Goal: Transaction & Acquisition: Subscribe to service/newsletter

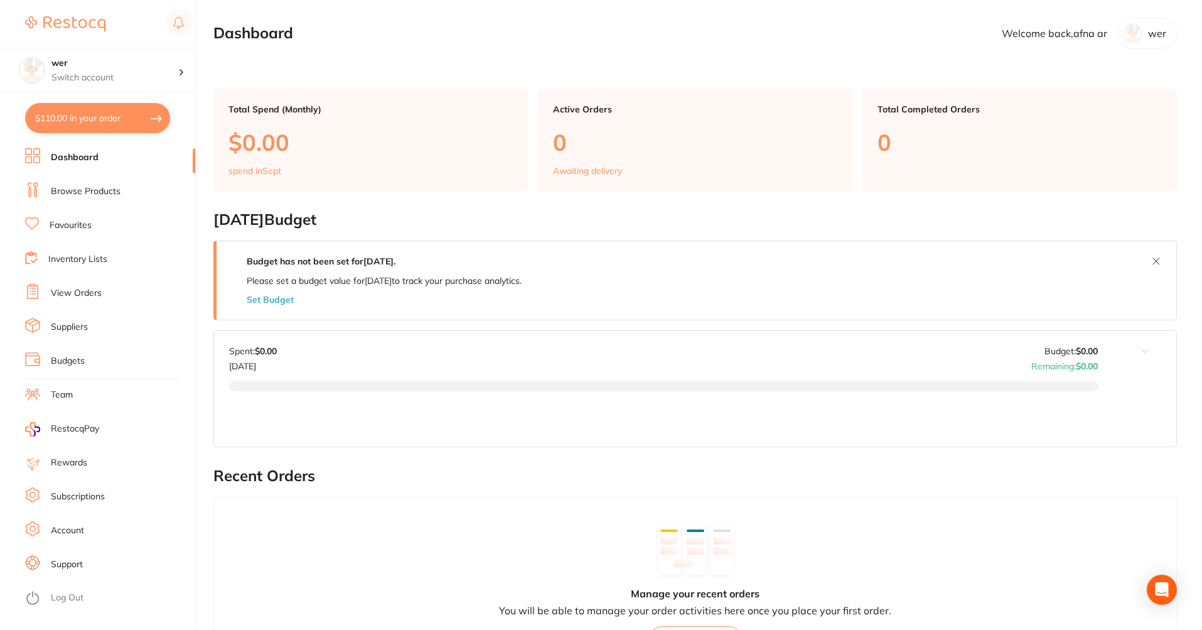
click at [103, 495] on link "Subscriptions" at bounding box center [78, 496] width 54 height 13
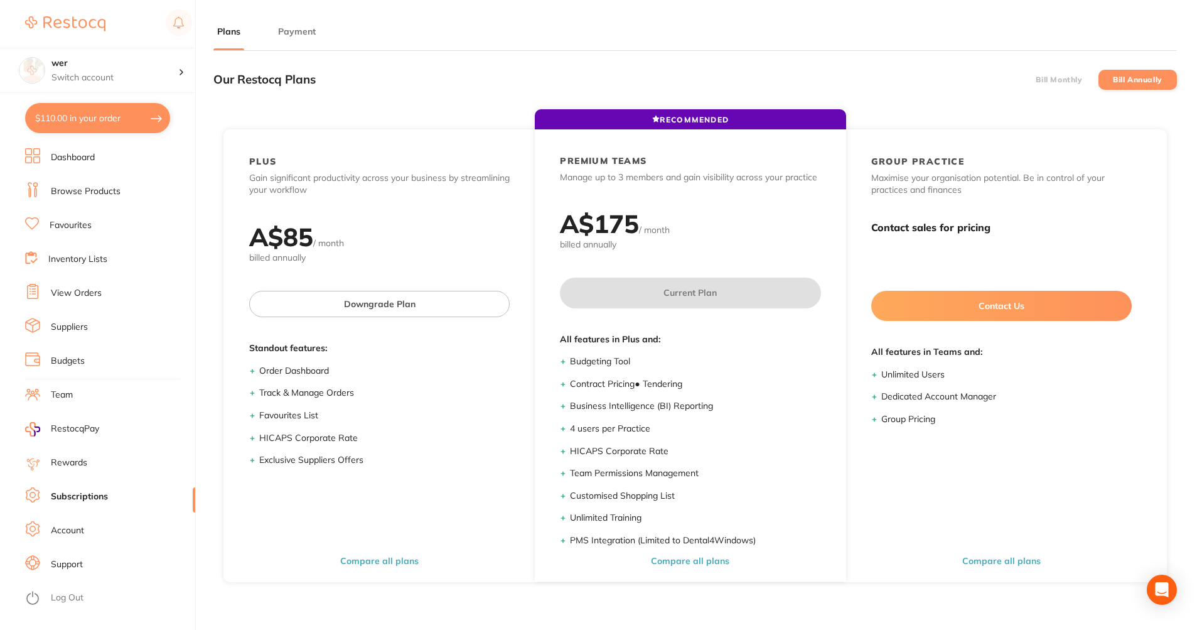
click at [304, 30] on button "Payment" at bounding box center [296, 32] width 45 height 12
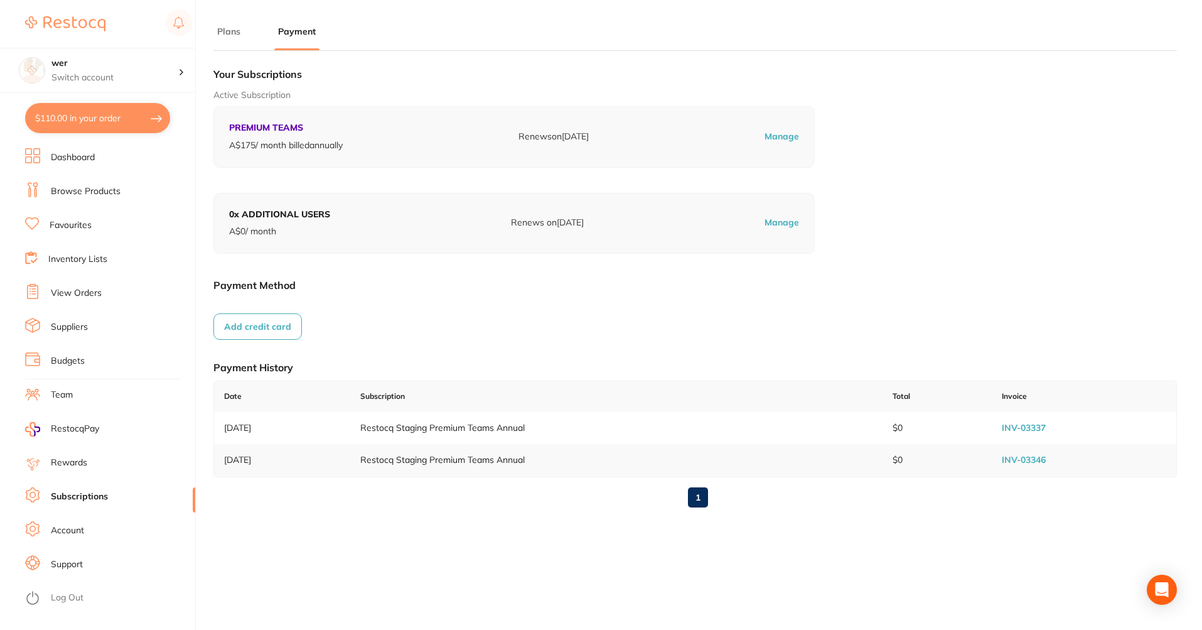
click at [288, 334] on button "Add credit card" at bounding box center [257, 326] width 89 height 26
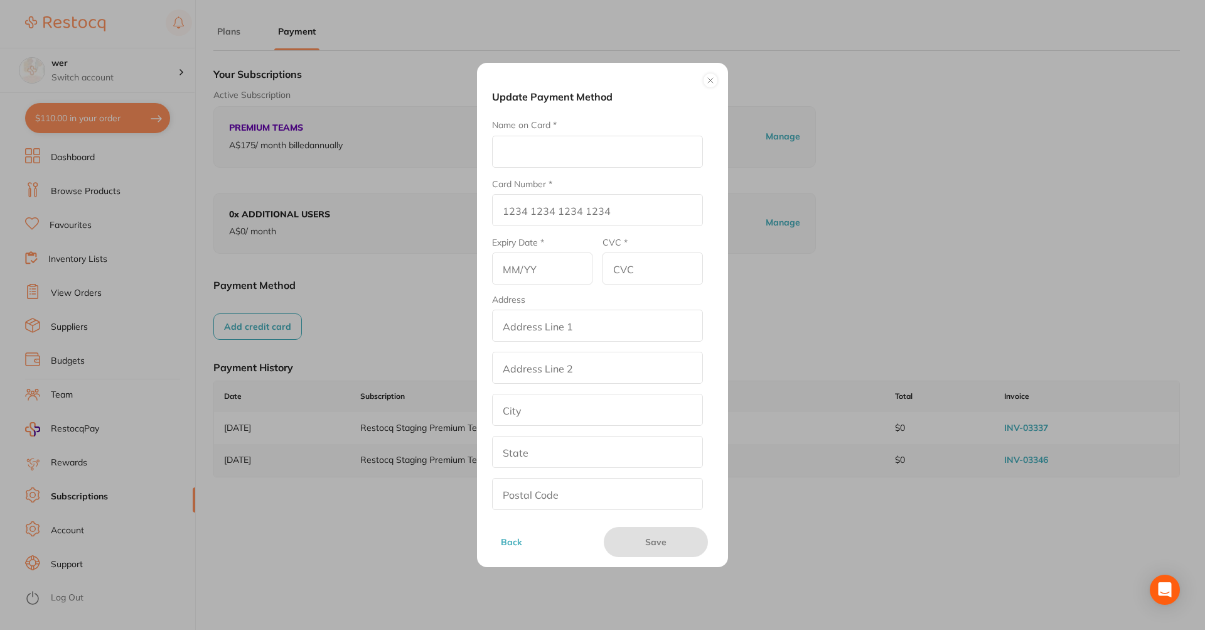
click at [557, 141] on input "Name on Card *" at bounding box center [597, 152] width 211 height 32
type input "Afna"
click at [533, 210] on input "Card Number *" at bounding box center [597, 210] width 211 height 32
type input "4111 1111 1111 1111"
click at [529, 269] on input "text" at bounding box center [542, 268] width 100 height 32
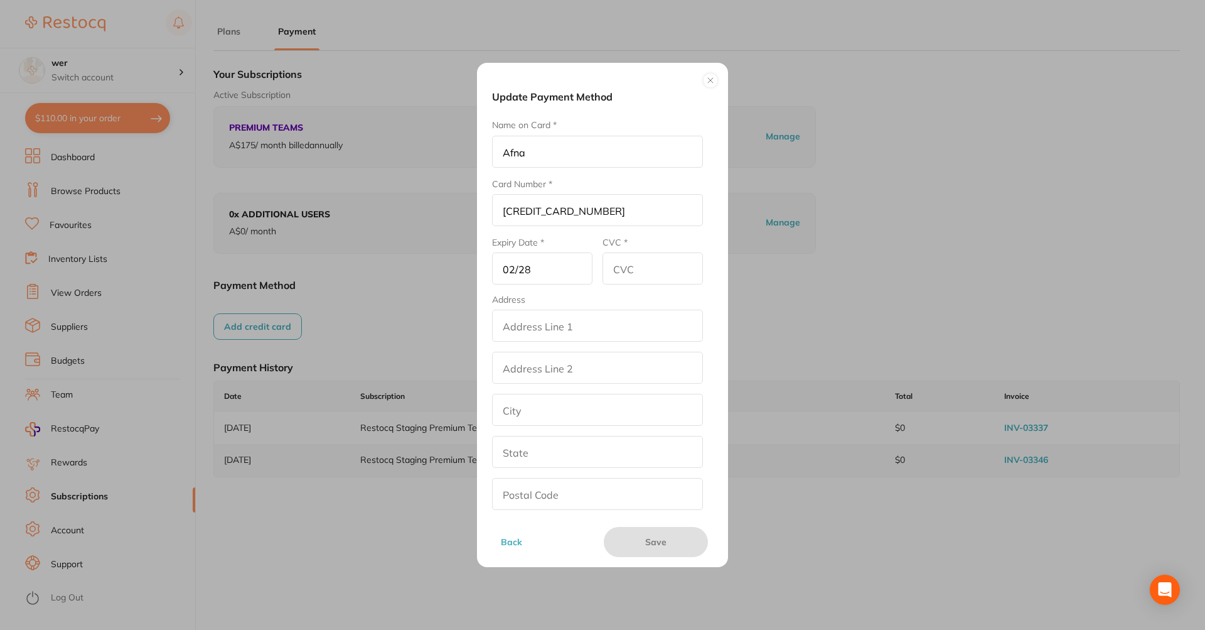
type input "02/28"
click at [612, 269] on input "CVC *" at bounding box center [653, 268] width 100 height 32
type input "456"
click at [620, 314] on input "addressLineOne" at bounding box center [597, 325] width 211 height 32
type input "street2"
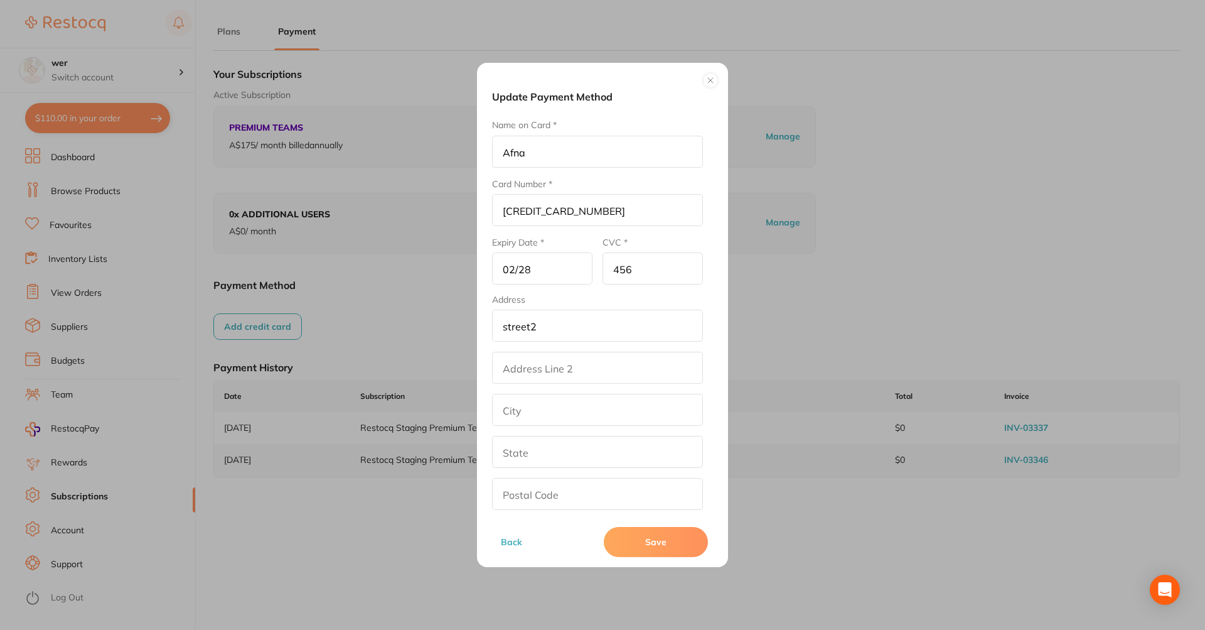
type input "los angeles"
type input "California"
type input "90001"
click at [657, 538] on button "Save" at bounding box center [656, 542] width 104 height 30
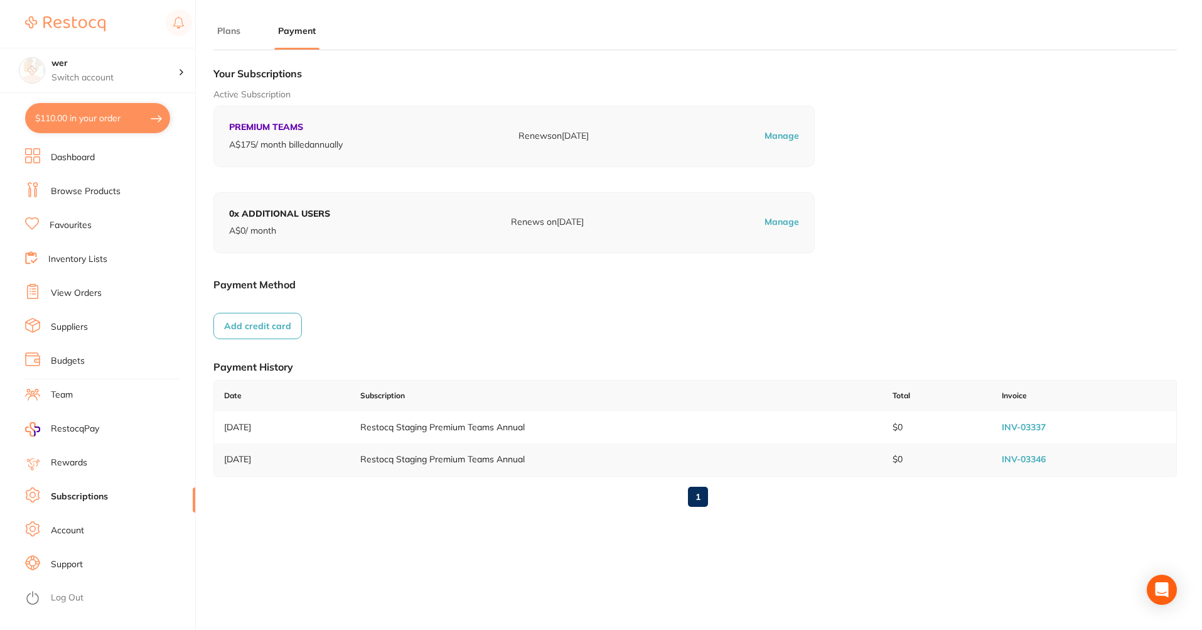
click at [230, 35] on button "Plans" at bounding box center [228, 31] width 31 height 12
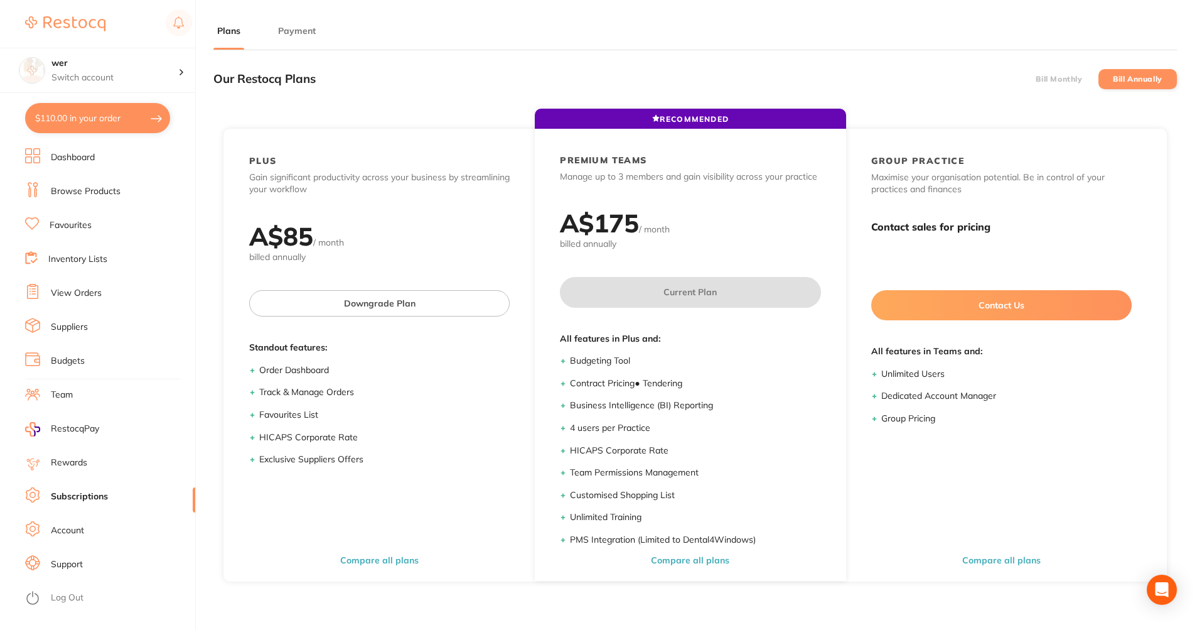
click at [1088, 78] on li "Bill Monthly" at bounding box center [1059, 79] width 78 height 20
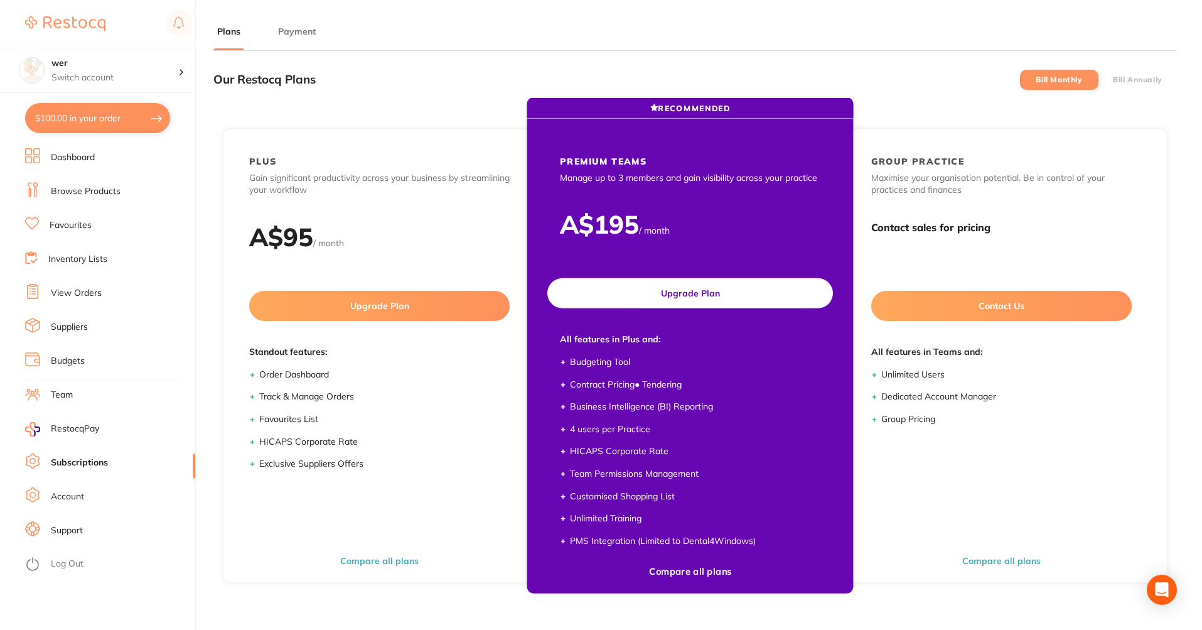
click at [736, 294] on button "Upgrade Plan" at bounding box center [690, 293] width 286 height 30
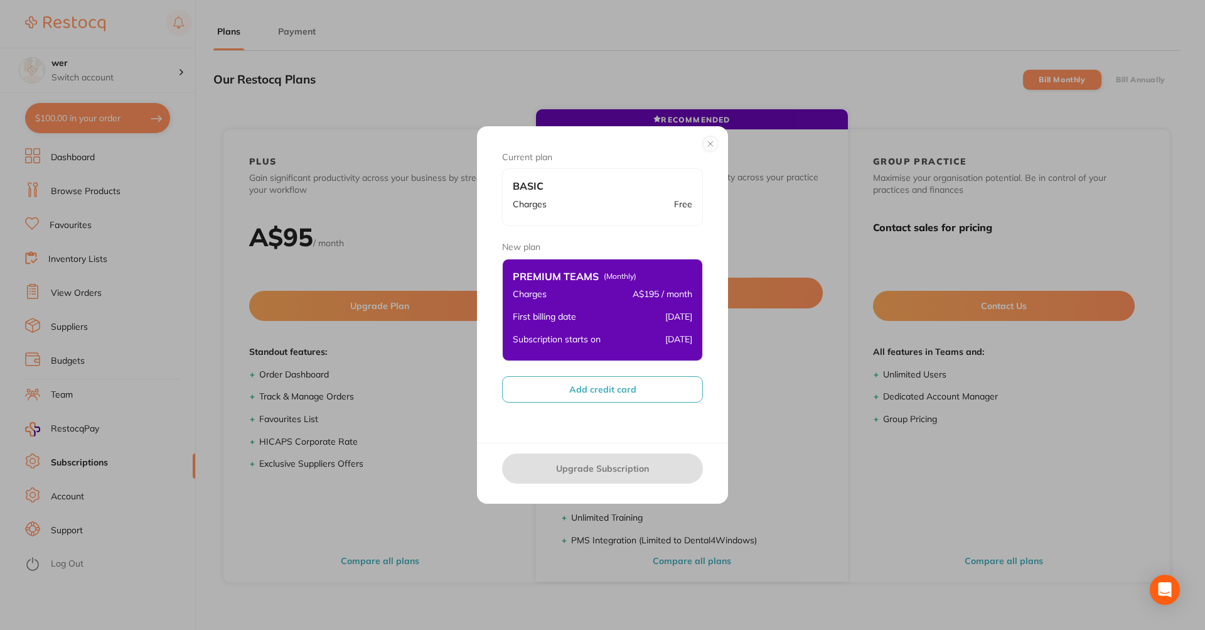
click at [623, 389] on button "Add credit card" at bounding box center [602, 389] width 201 height 26
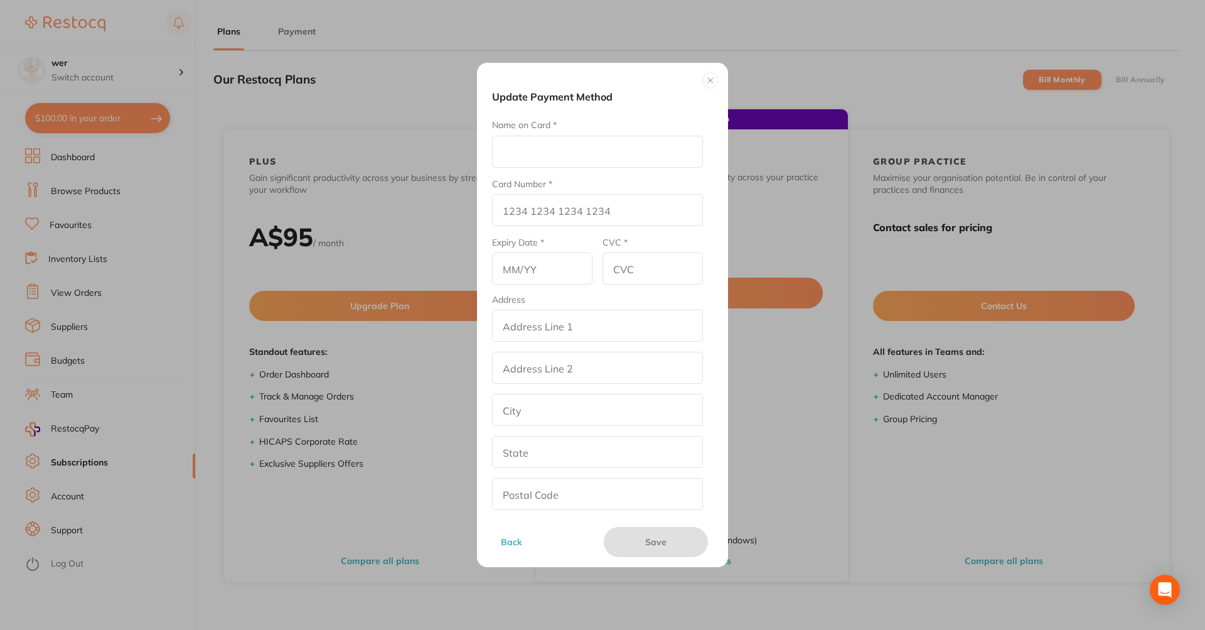
click at [577, 162] on input "Name on Card *" at bounding box center [597, 152] width 211 height 32
type input "Afna"
click at [593, 201] on input "Card Number *" at bounding box center [597, 210] width 211 height 32
type input "4111 1111 1111 1111"
click at [532, 272] on input "text" at bounding box center [542, 268] width 100 height 32
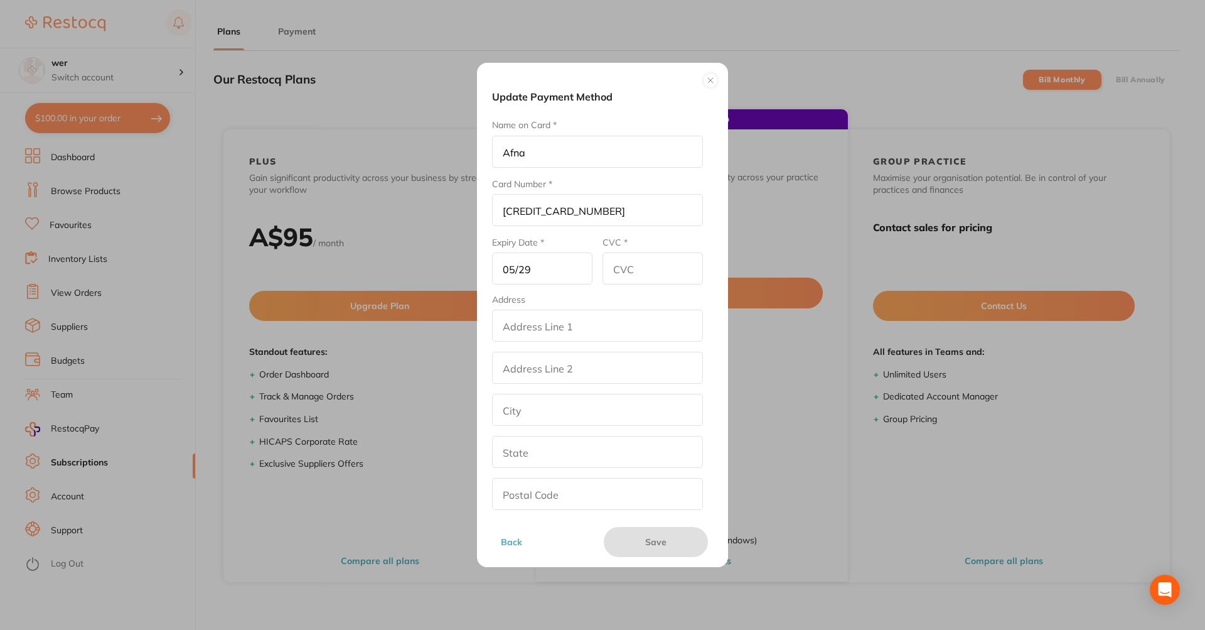
type input "05/29"
click at [648, 279] on input "CVC *" at bounding box center [653, 268] width 100 height 32
type input "567"
click at [542, 324] on input "addressLineOne" at bounding box center [597, 325] width 211 height 32
type input "street2"
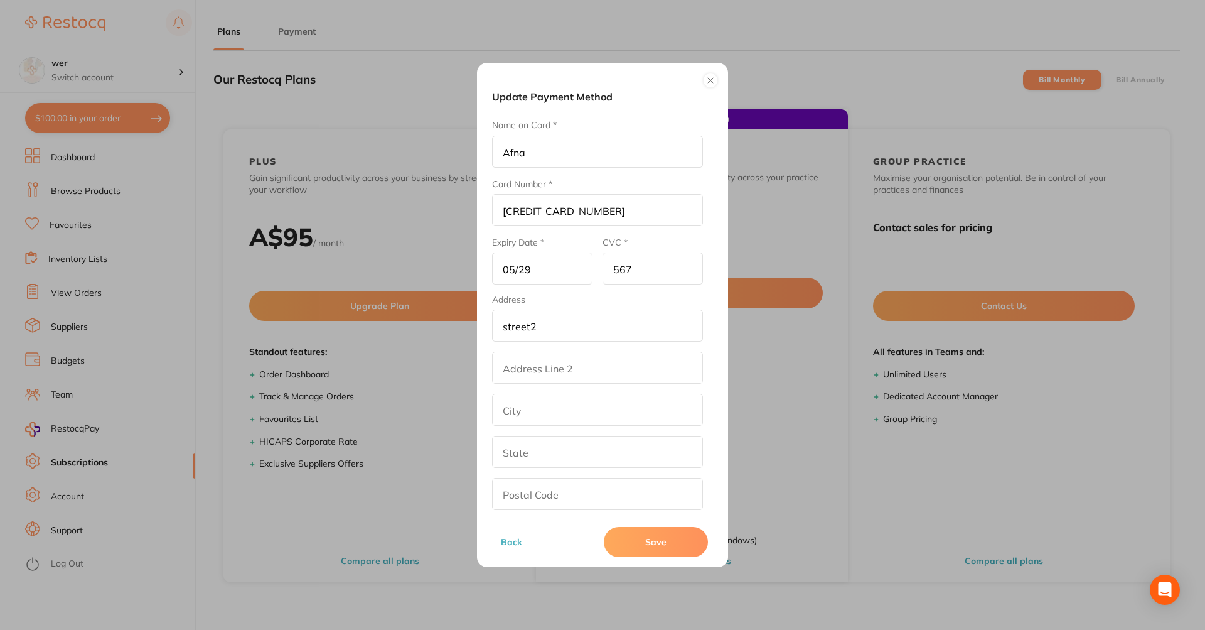
type input "los angeles"
type input "California"
type input "90001"
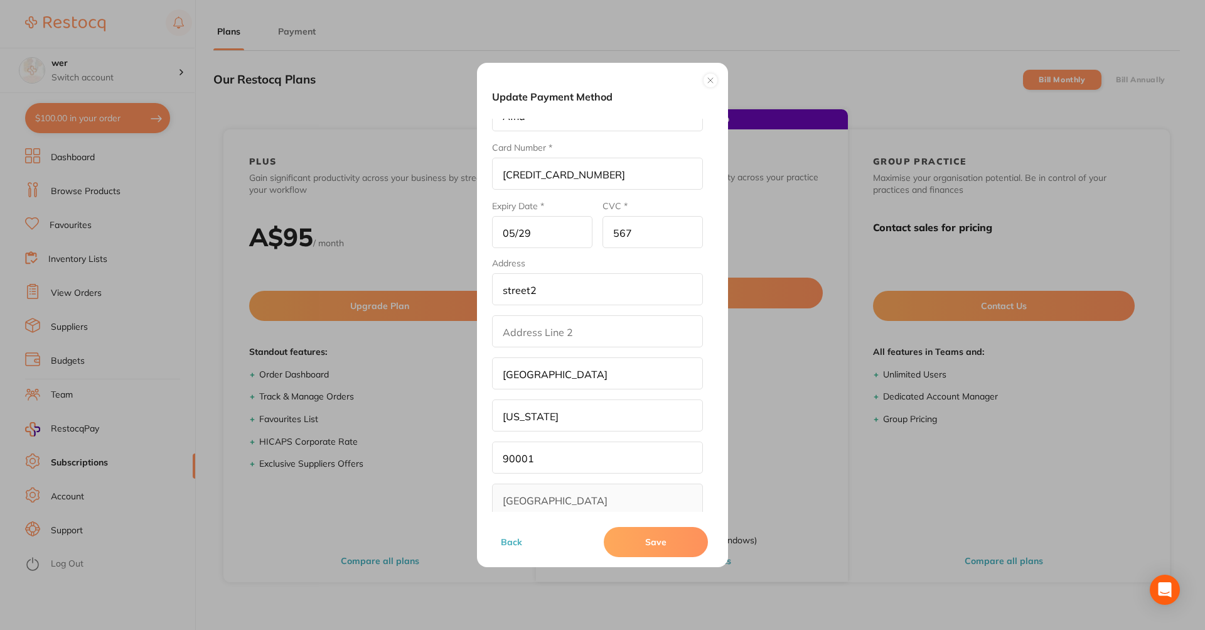
scroll to position [55, 0]
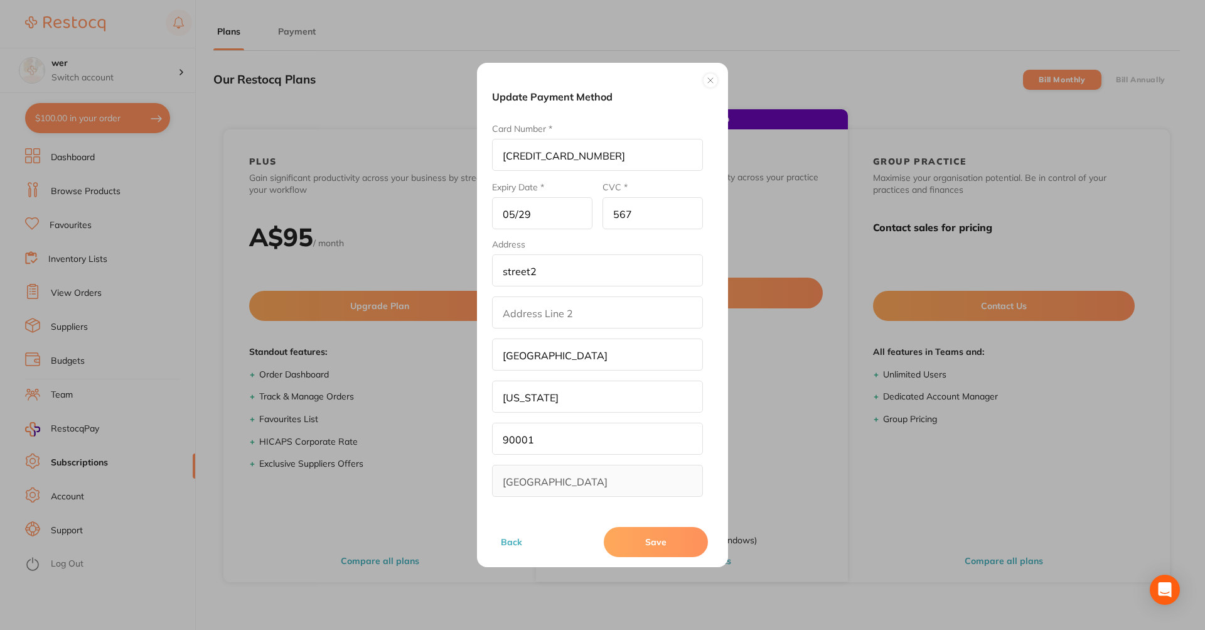
click at [670, 540] on button "Save" at bounding box center [656, 542] width 104 height 30
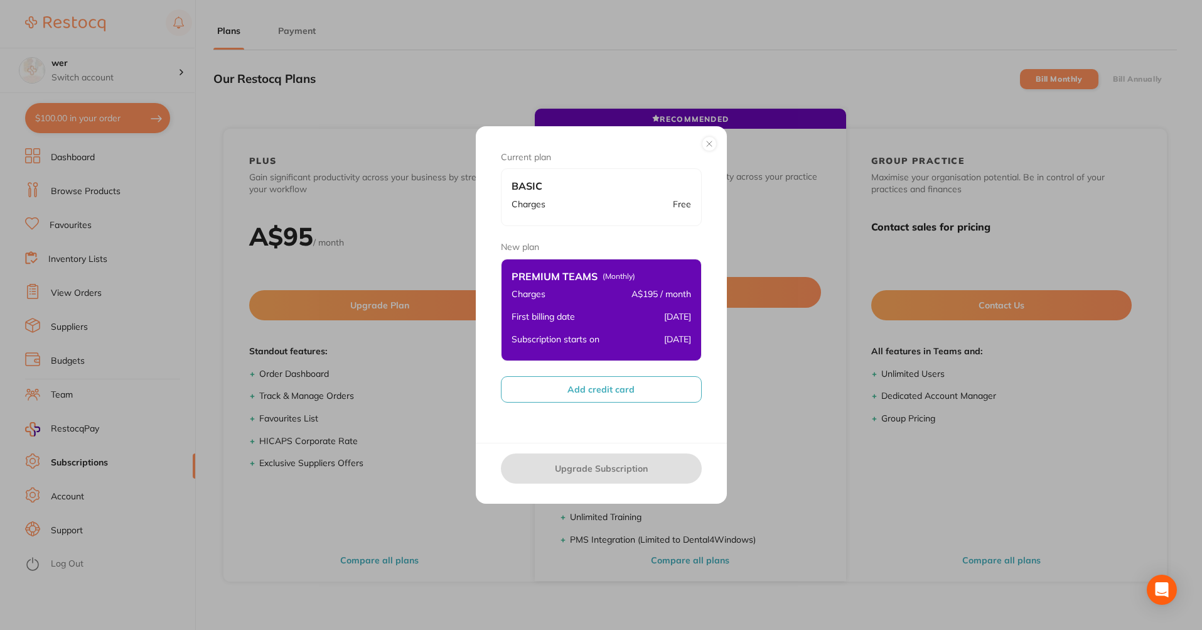
click at [618, 383] on button "Add credit card" at bounding box center [601, 389] width 201 height 26
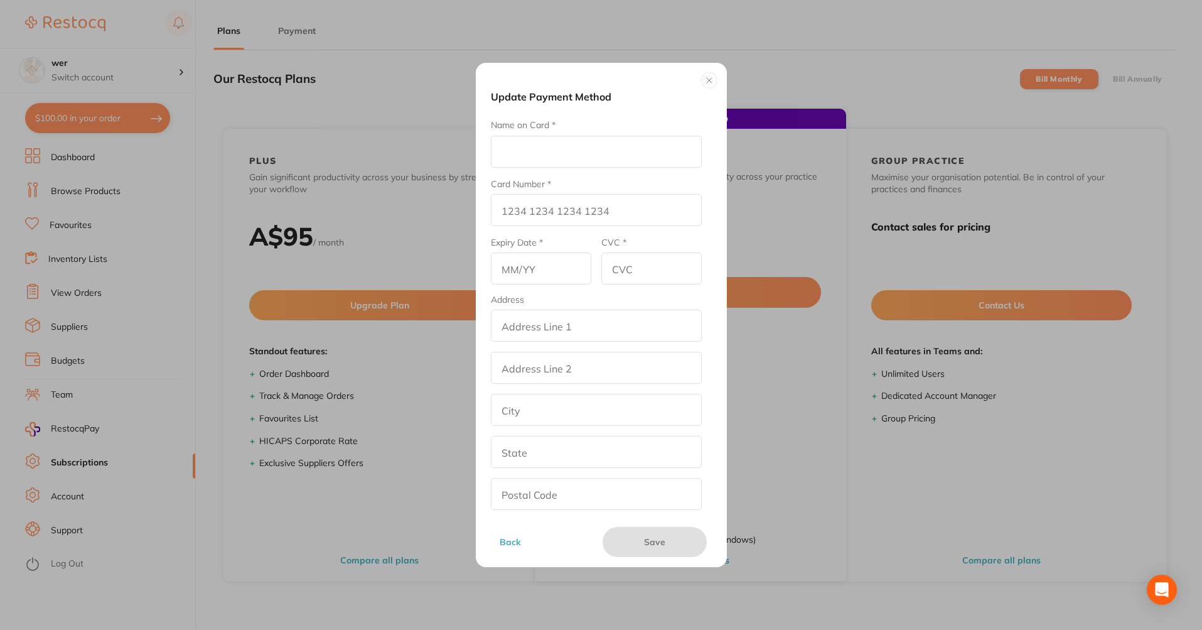
click at [559, 133] on div "Name on Card *" at bounding box center [596, 143] width 211 height 48
click at [559, 140] on input "Name on Card *" at bounding box center [596, 152] width 211 height 32
type input "Afna"
click at [572, 198] on input "Card Number *" at bounding box center [596, 210] width 211 height 32
type input "4111 1111 1111 1111"
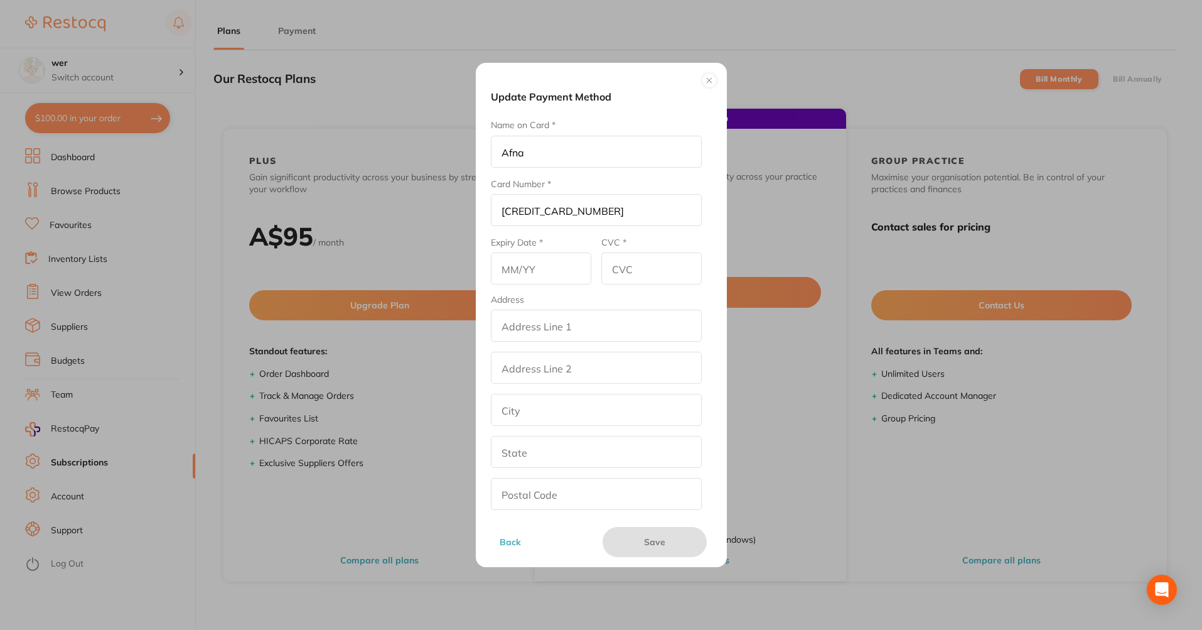
click at [551, 266] on input "text" at bounding box center [541, 268] width 100 height 32
type input "0"
type input "06/35"
click at [672, 262] on input "CVC *" at bounding box center [651, 268] width 100 height 32
type input "789"
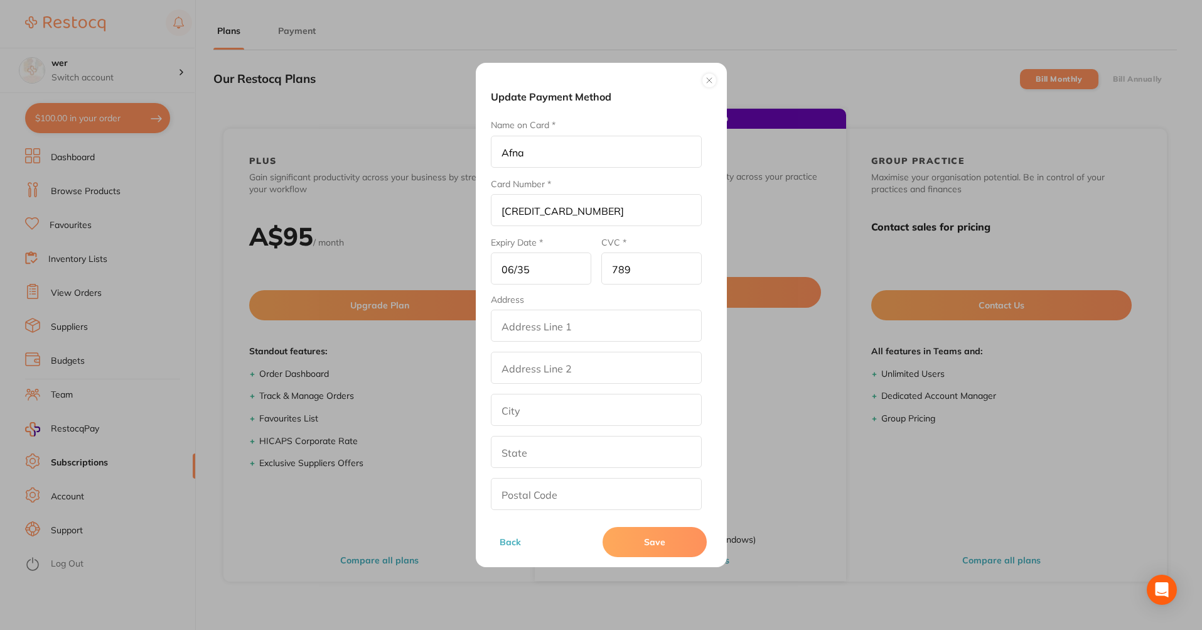
drag, startPoint x: 549, startPoint y: 321, endPoint x: 583, endPoint y: 364, distance: 54.5
click at [583, 364] on fieldset "Address addressLineOne addressLinetwo city state postalCode country Australia" at bounding box center [596, 422] width 211 height 257
type input "street2"
type input "los angeles"
type input "California"
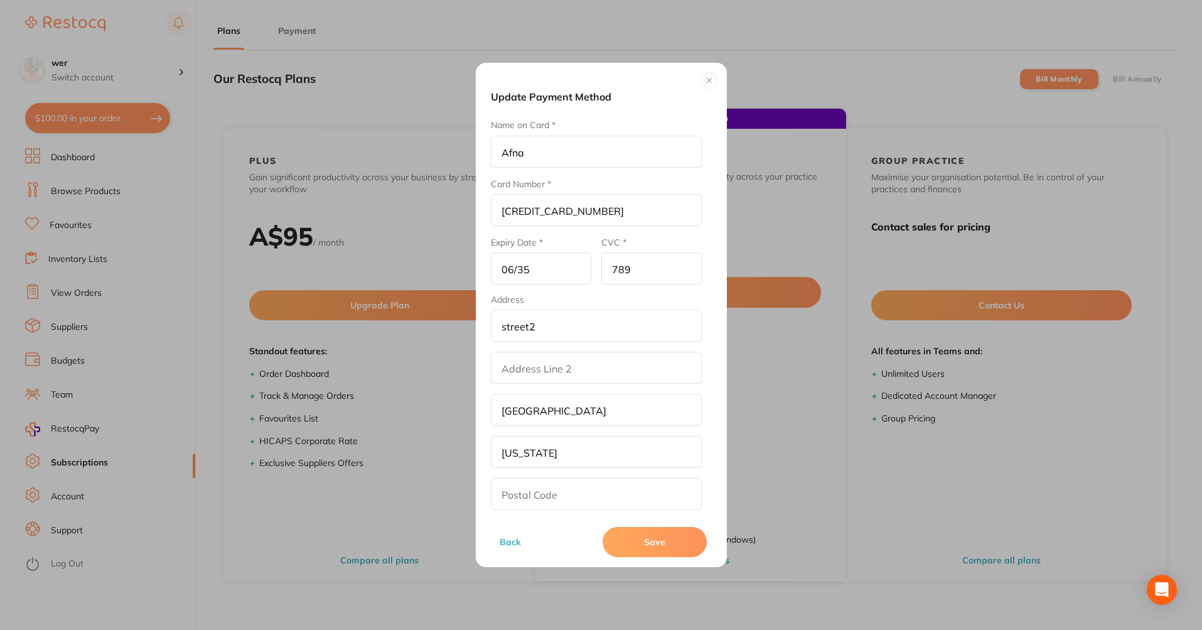
type input "90001"
click at [583, 364] on input "addressLinetwo" at bounding box center [596, 368] width 211 height 32
type input "str3"
click at [629, 550] on button "Save" at bounding box center [655, 542] width 104 height 30
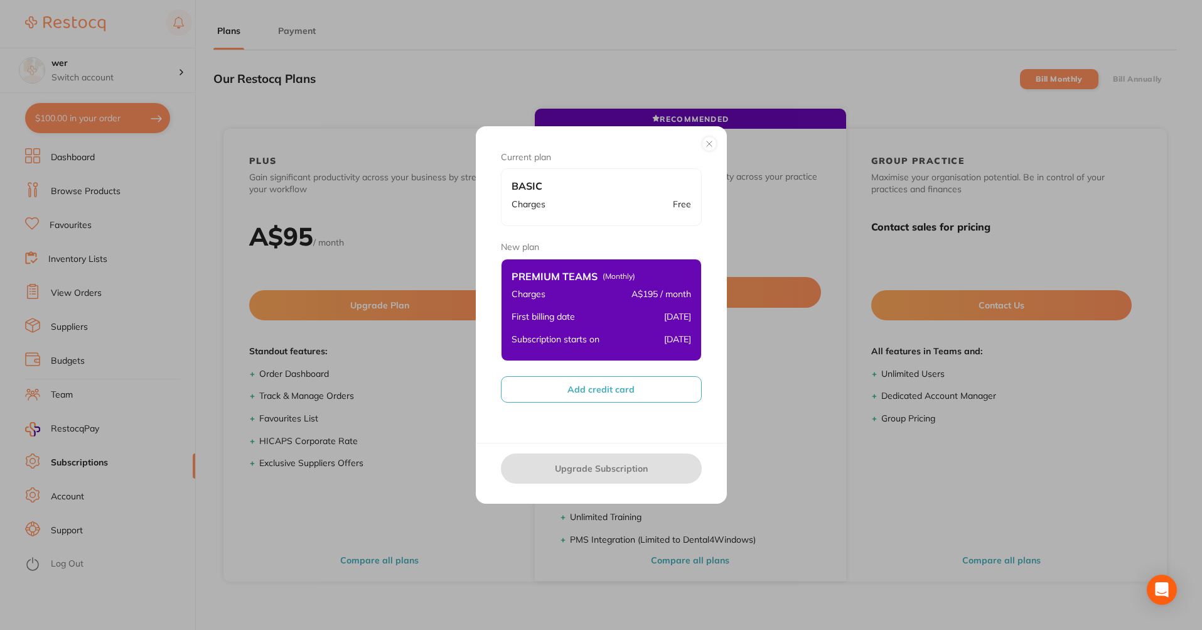
checkbox input "true"
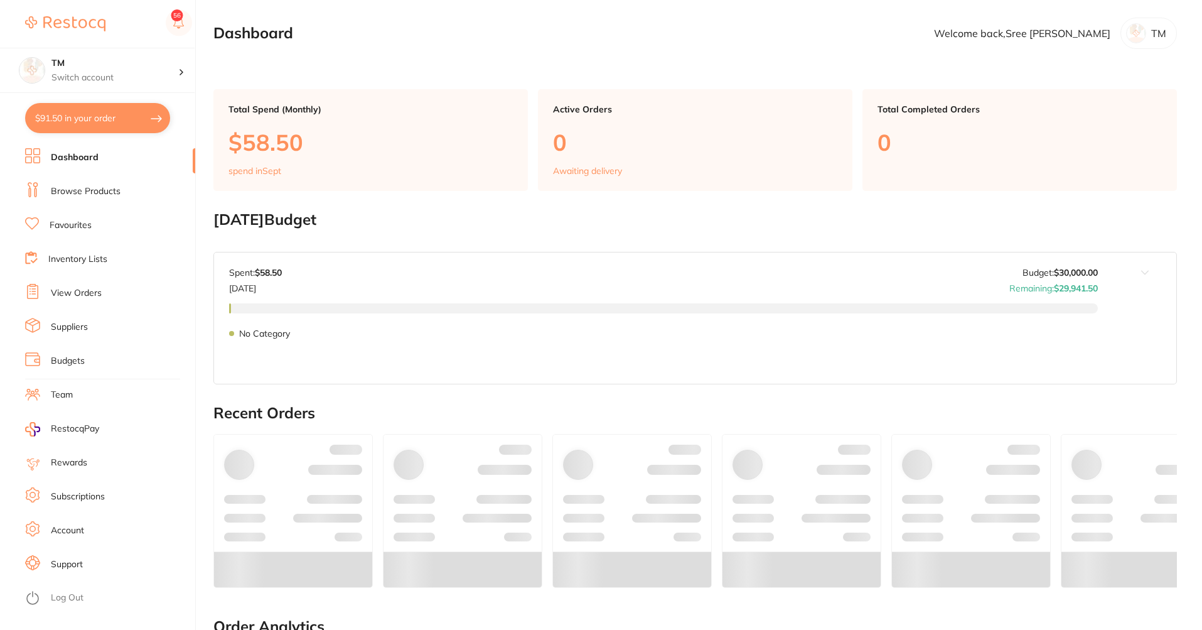
click at [107, 490] on li "Subscriptions" at bounding box center [110, 496] width 170 height 19
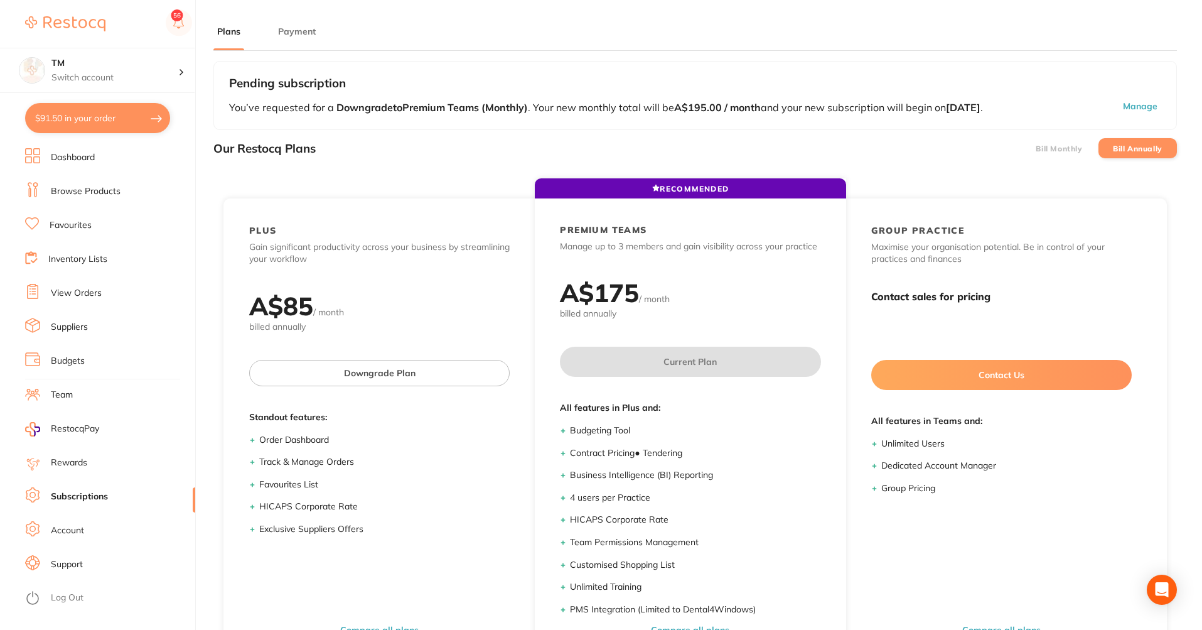
click at [284, 31] on button "Payment" at bounding box center [296, 32] width 45 height 12
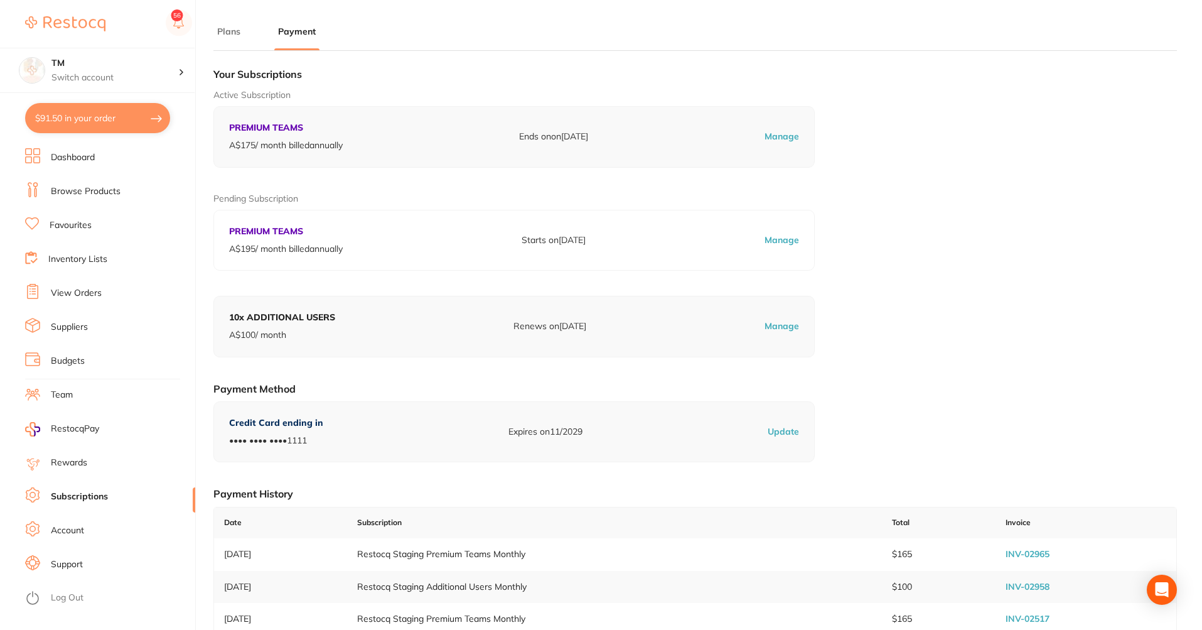
click at [228, 33] on button "Plans" at bounding box center [228, 32] width 31 height 12
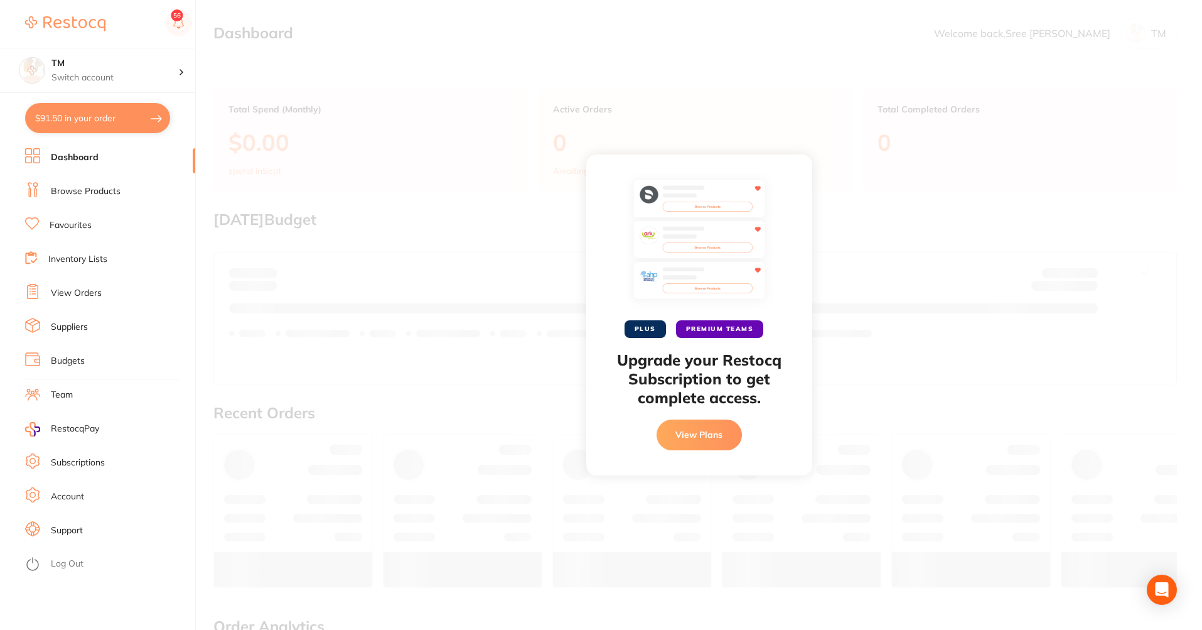
click at [724, 440] on button "View Plans" at bounding box center [699, 434] width 85 height 30
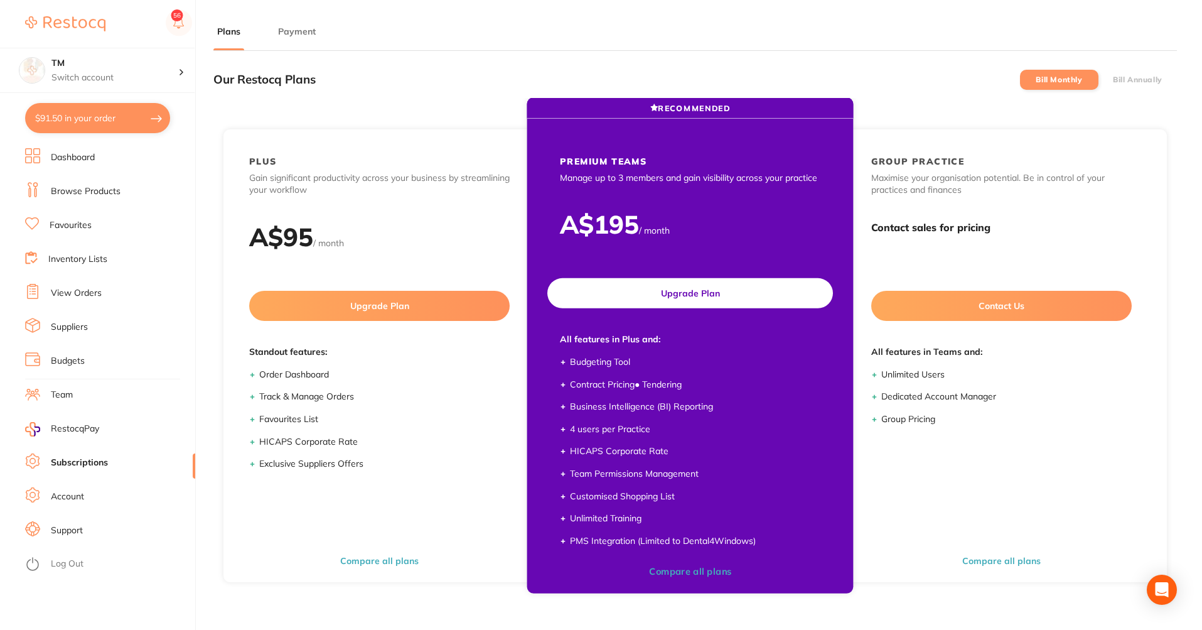
click at [702, 290] on button "Upgrade Plan" at bounding box center [690, 293] width 286 height 30
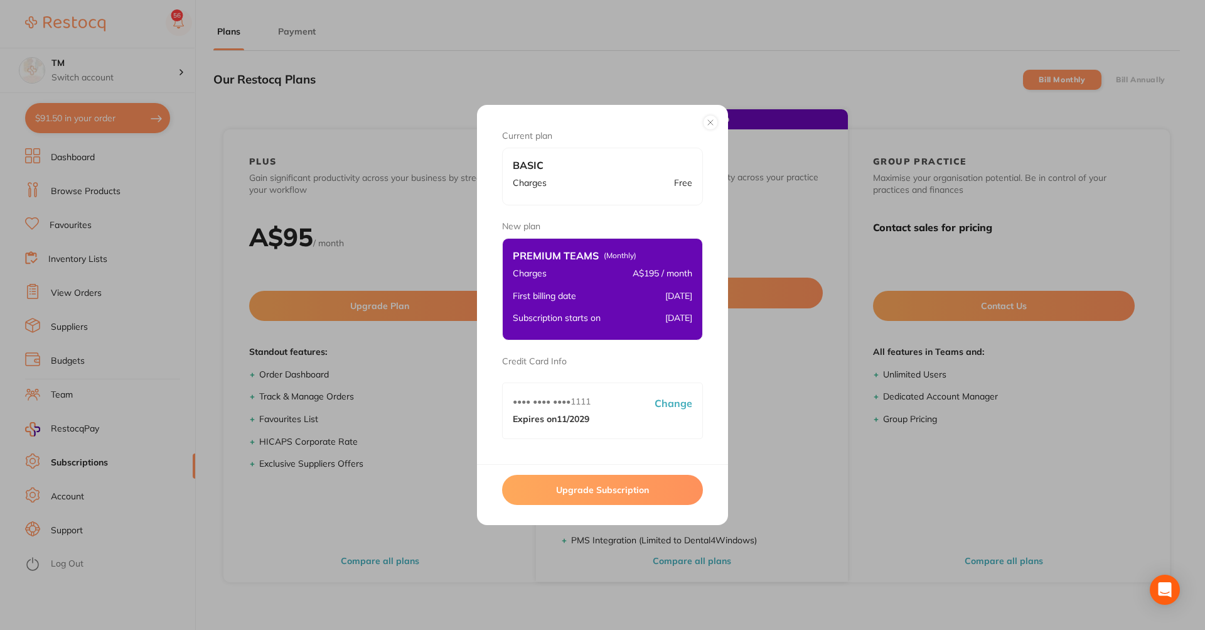
click at [686, 481] on button "Upgrade Subscription" at bounding box center [602, 490] width 201 height 30
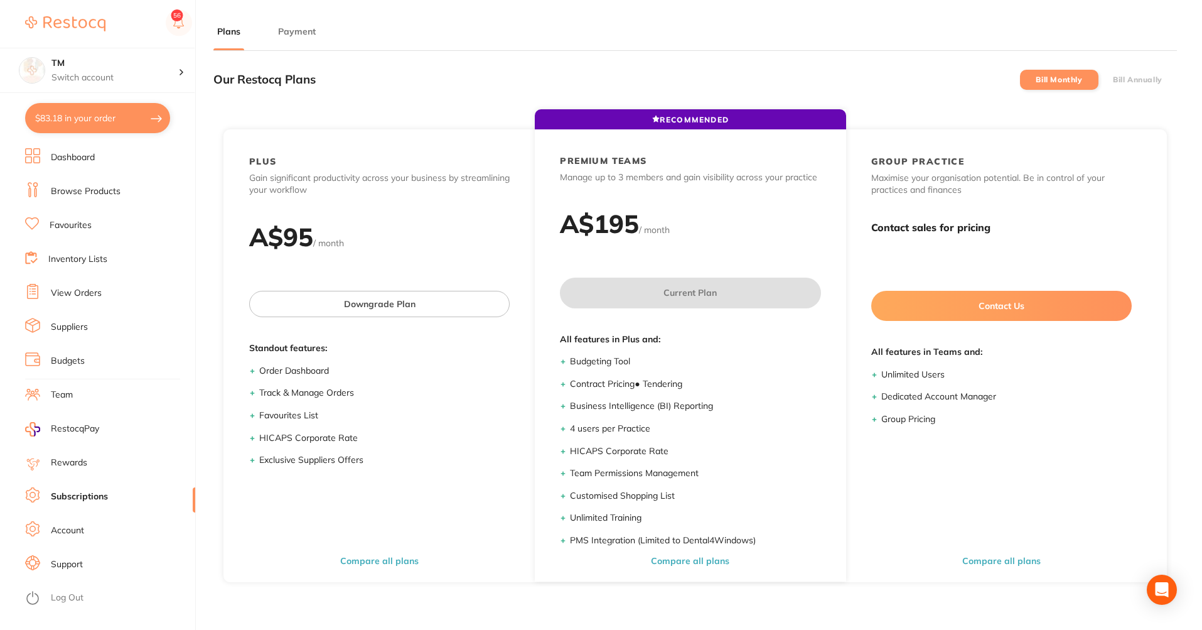
click at [1147, 78] on label "Bill Annually" at bounding box center [1138, 79] width 50 height 9
click at [1113, 80] on input "Bill Annually" at bounding box center [1113, 80] width 0 height 0
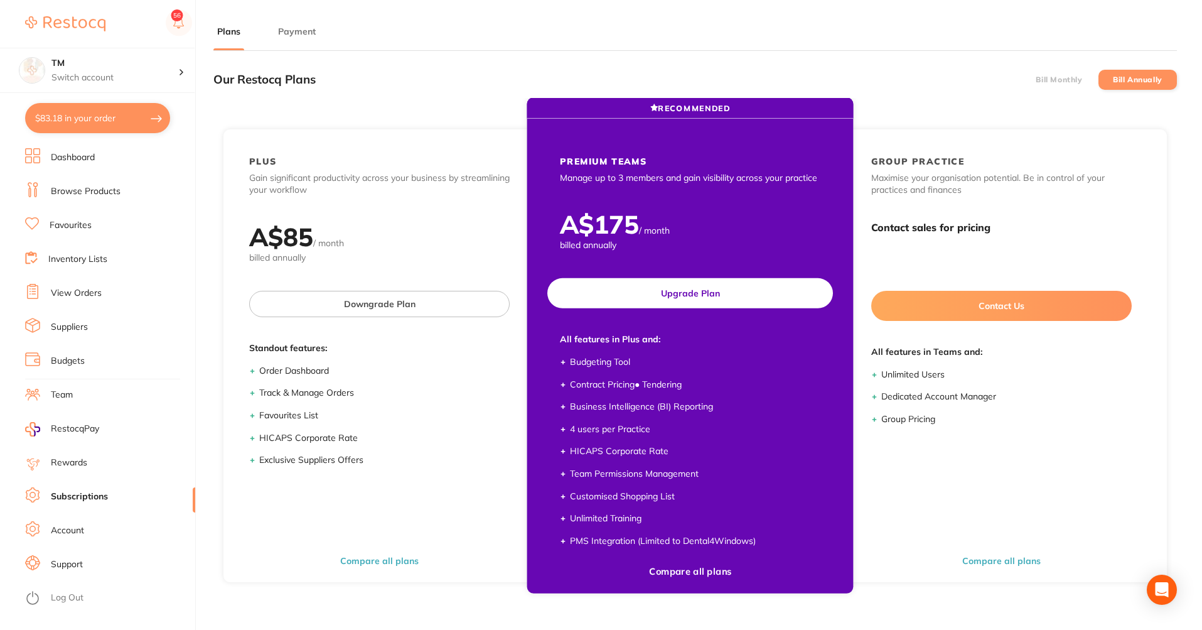
click at [771, 293] on button "Upgrade Plan" at bounding box center [690, 293] width 286 height 30
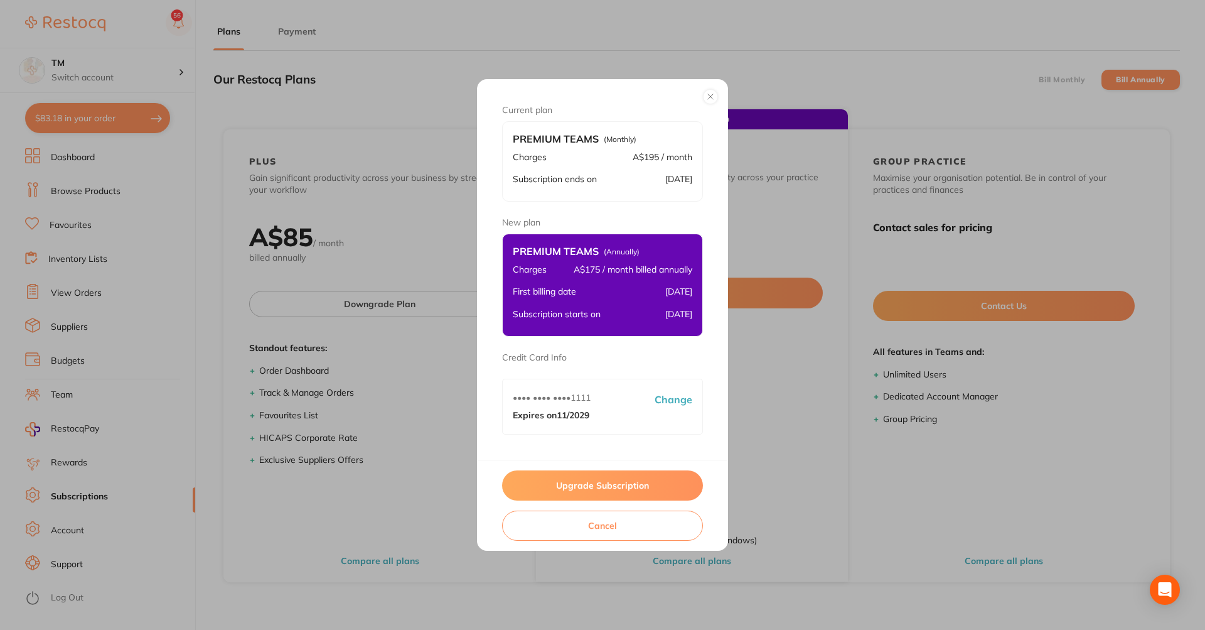
click at [608, 485] on button "Upgrade Subscription" at bounding box center [602, 485] width 201 height 30
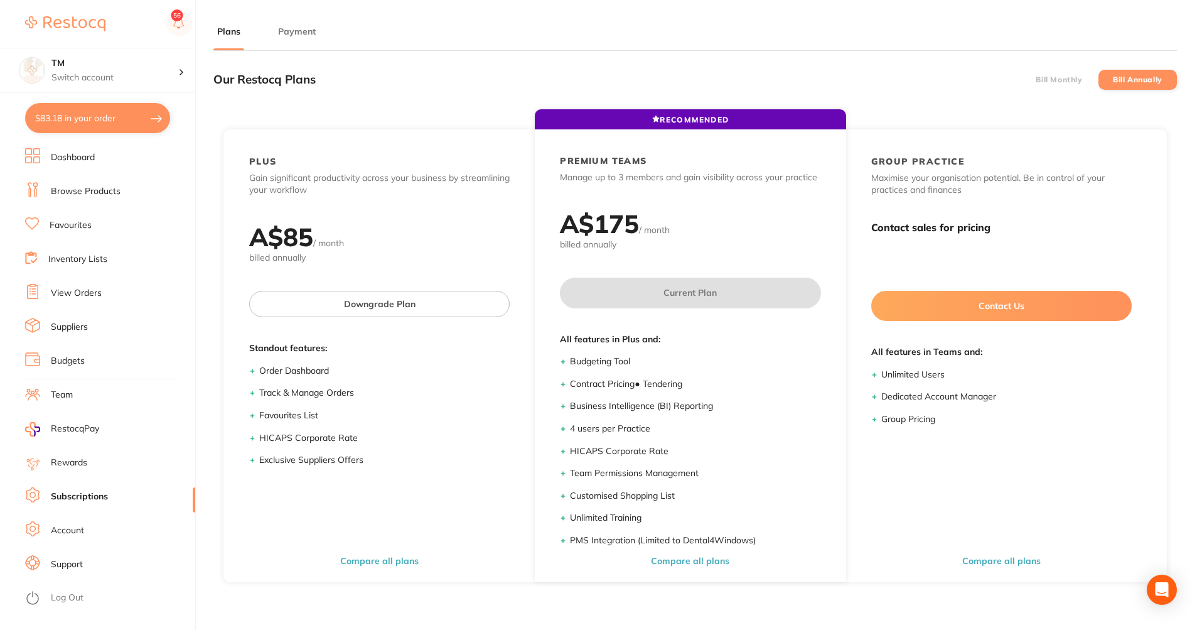
click at [309, 34] on button "Payment" at bounding box center [296, 32] width 45 height 12
